Goal: Navigation & Orientation: Find specific page/section

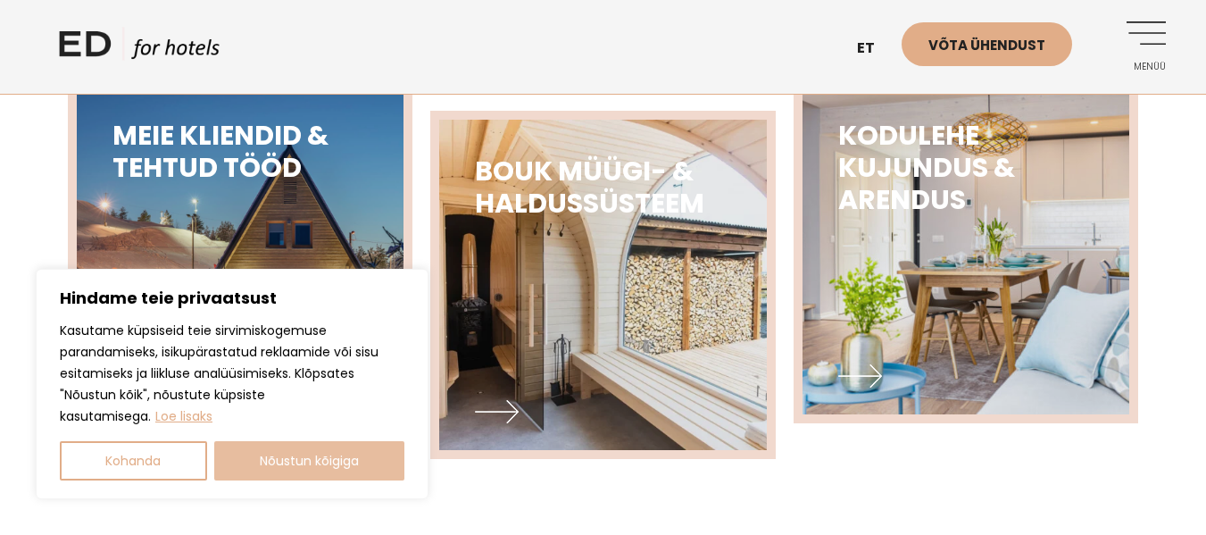
scroll to position [714, 0]
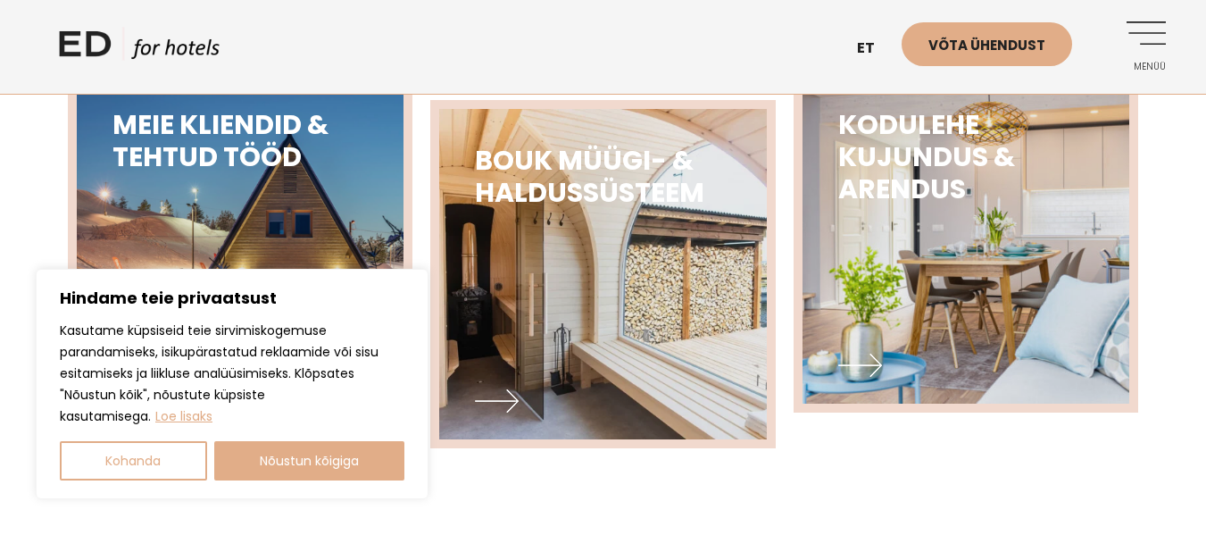
click at [137, 461] on button "Kohanda" at bounding box center [133, 460] width 147 height 39
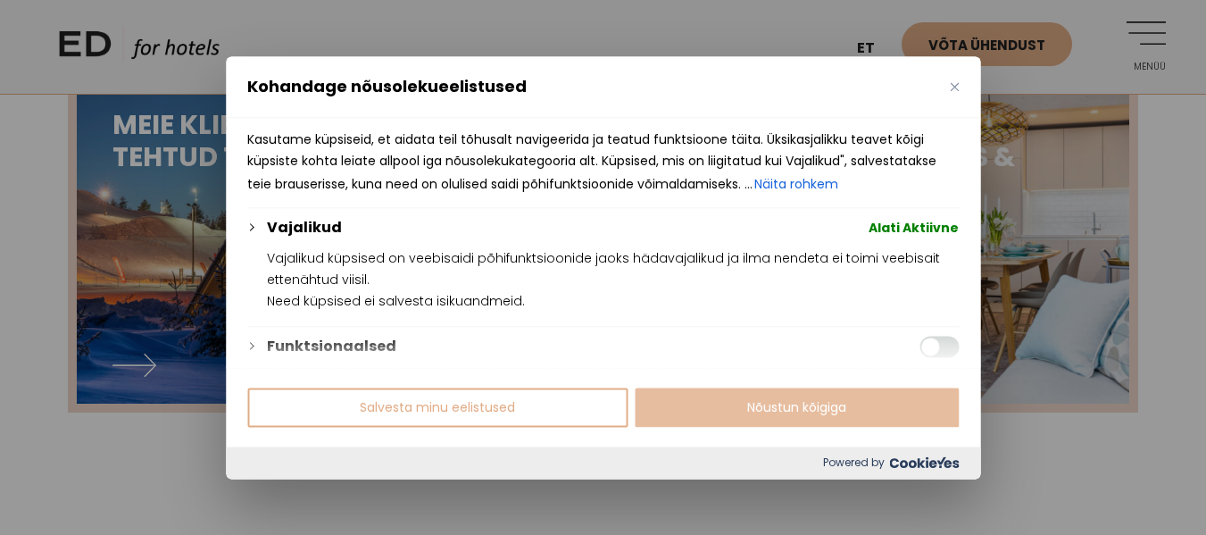
click at [680, 408] on button "Nõustun kõigiga" at bounding box center [797, 406] width 324 height 39
checkbox input "true"
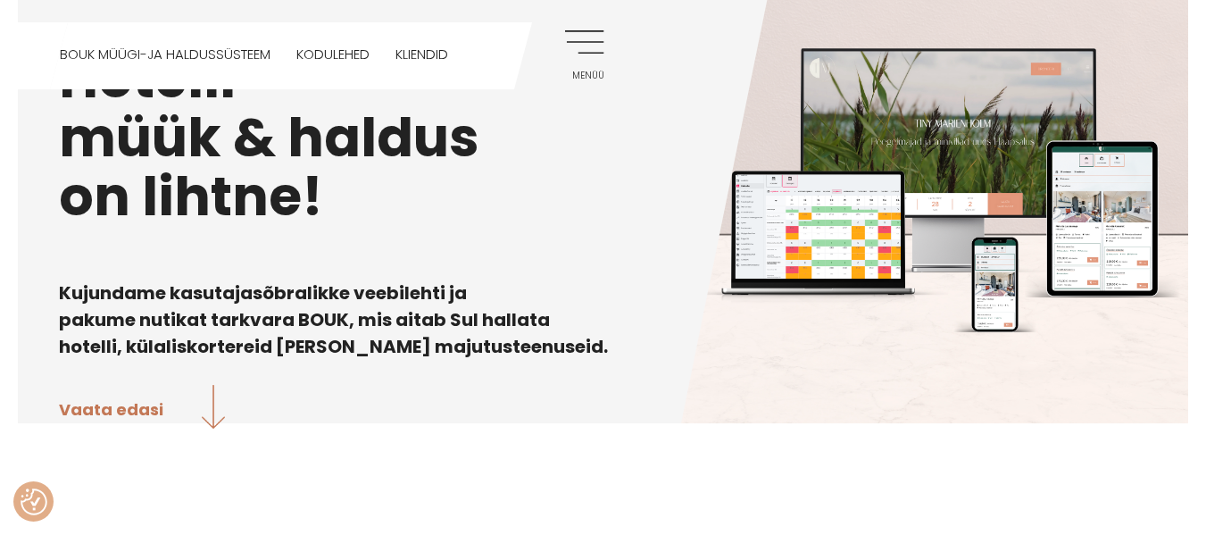
scroll to position [0, 0]
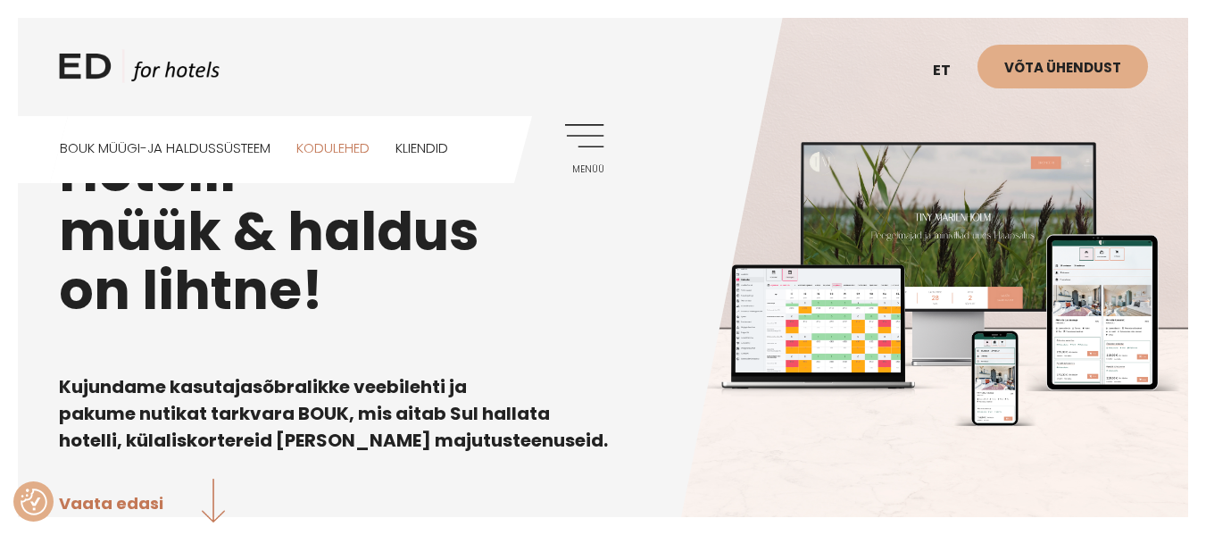
click at [346, 141] on link "Kodulehed" at bounding box center [332, 147] width 73 height 63
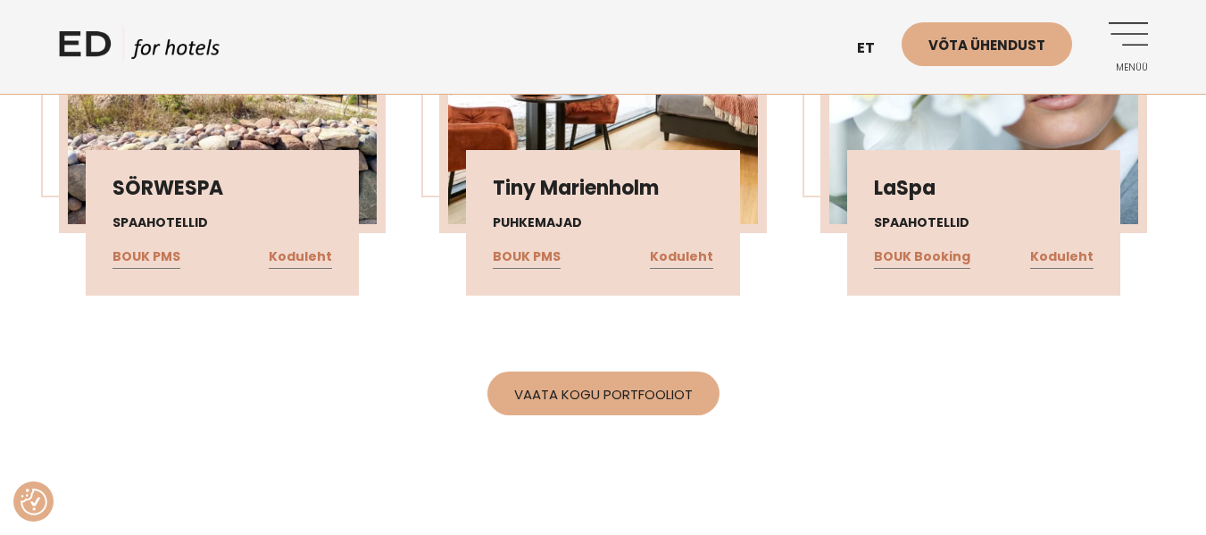
scroll to position [3839, 0]
